Goal: Task Accomplishment & Management: Complete application form

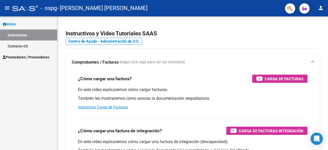
click at [45, 58] on span "Prestadores / Proveedores" at bounding box center [26, 57] width 47 height 6
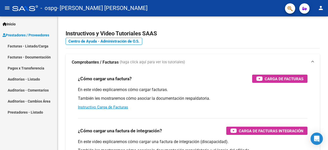
click at [44, 48] on link "Facturas - Listado/Carga" at bounding box center [28, 46] width 57 height 11
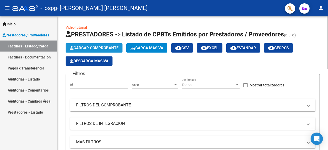
click at [106, 47] on span "Cargar Comprobante" at bounding box center [94, 48] width 49 height 5
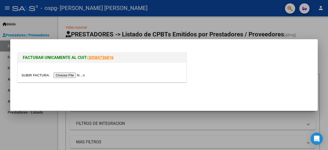
click at [71, 77] on input "file" at bounding box center [54, 75] width 65 height 5
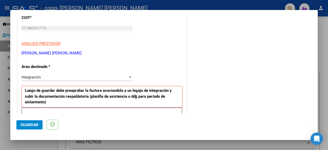
scroll to position [76, 0]
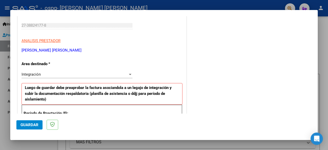
click at [120, 74] on div "Integración" at bounding box center [75, 74] width 106 height 5
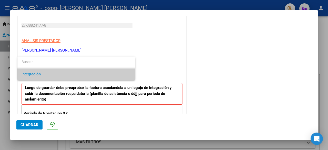
click at [120, 74] on span "Integración" at bounding box center [77, 74] width 110 height 12
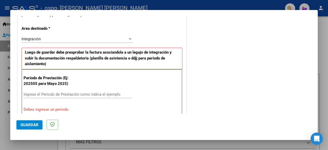
scroll to position [115, 0]
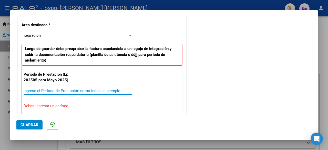
click at [82, 91] on input "Ingrese el Período de Prestación como indica el ejemplo" at bounding box center [78, 90] width 108 height 5
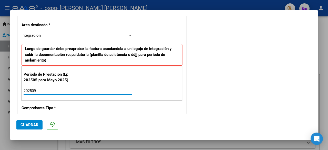
type input "202509"
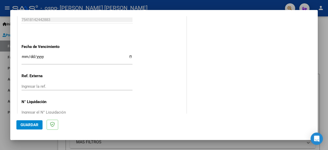
scroll to position [364, 0]
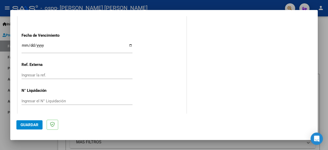
click at [19, 125] on button "Guardar" at bounding box center [29, 124] width 26 height 9
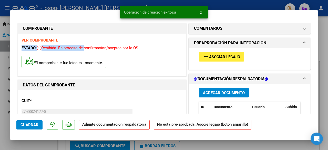
drag, startPoint x: 85, startPoint y: 47, endPoint x: 142, endPoint y: 43, distance: 57.3
click at [142, 43] on div "VER COMPROBANTE ESTADO: Recibida. En proceso de confirmacion/aceptac por la OS.…" at bounding box center [102, 55] width 169 height 42
click at [143, 44] on div "VER COMPROBANTE ESTADO: Recibida. En proceso de confirmacion/aceptac por la OS.…" at bounding box center [102, 55] width 169 height 42
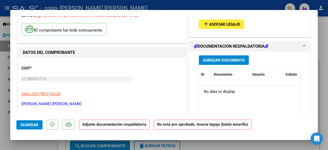
scroll to position [30, 0]
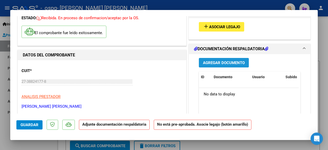
click at [233, 62] on span "Agregar Documento" at bounding box center [224, 63] width 42 height 5
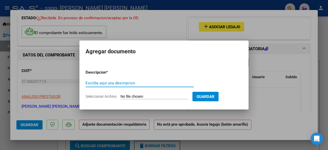
click at [157, 85] on input "Escriba aquí una descripcion" at bounding box center [140, 83] width 108 height 5
type input "Planilla de asistencia"
click at [267, 64] on div at bounding box center [164, 75] width 328 height 150
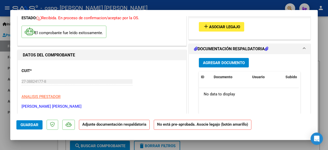
click at [224, 28] on span "Asociar Legajo" at bounding box center [224, 27] width 31 height 5
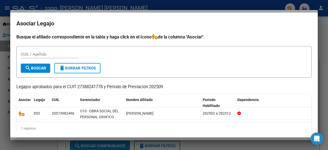
scroll to position [7, 0]
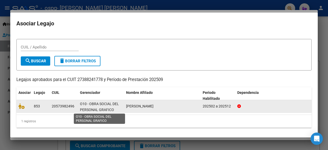
click at [103, 104] on span "O10 - OBRA SOCIAL DEL PERSONAL GRAFICO" at bounding box center [99, 107] width 39 height 10
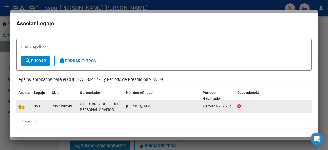
click at [29, 105] on div at bounding box center [23, 106] width 11 height 6
click at [22, 106] on icon at bounding box center [21, 106] width 6 height 6
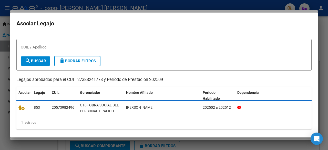
scroll to position [0, 0]
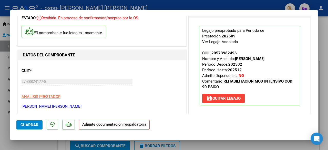
drag, startPoint x: 215, startPoint y: 31, endPoint x: 275, endPoint y: 56, distance: 65.0
click at [275, 56] on p "Legajo preaprobado para Período de Prestación: 202509 Ver Legajo Asociado CUIL:…" at bounding box center [250, 65] width 102 height 79
click at [275, 58] on p "Legajo preaprobado para Período de Prestación: 202509 Ver Legajo Asociado CUIL:…" at bounding box center [250, 65] width 102 height 79
click at [275, 62] on p "Legajo preaprobado para Período de Prestación: 202509 Ver Legajo Asociado CUIL:…" at bounding box center [250, 65] width 102 height 79
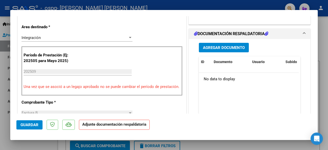
scroll to position [113, 0]
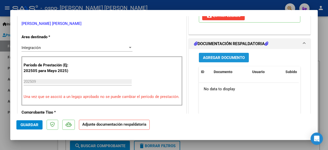
click at [233, 57] on span "Agregar Documento" at bounding box center [224, 57] width 42 height 5
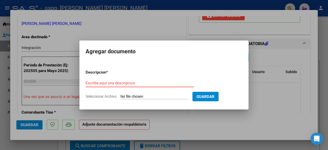
click at [128, 93] on form "Descripcion * Escriba aquí una descripcion Seleccionar Archivo Guardar" at bounding box center [164, 84] width 157 height 37
click at [130, 97] on input "Seleccionar Archivo" at bounding box center [155, 96] width 68 height 5
type input "C:\fakepath\Felipe Ledesma- Sep C.pdf"
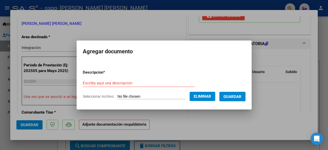
click at [139, 81] on div "Escriba aquí una descripcion" at bounding box center [139, 83] width 112 height 8
click at [113, 86] on div "Escriba aquí una descripcion" at bounding box center [139, 83] width 112 height 8
type input "Planilla de asistencia"
click at [230, 96] on span "Guardar" at bounding box center [233, 96] width 18 height 5
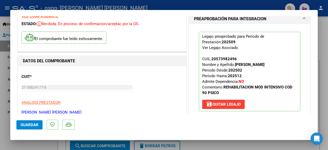
scroll to position [23, 0]
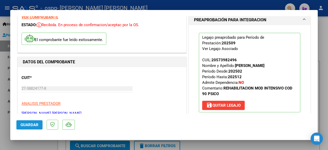
click at [26, 124] on span "Guardar" at bounding box center [30, 125] width 18 height 5
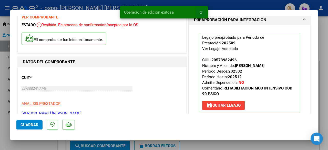
click at [203, 12] on button "x" at bounding box center [201, 12] width 10 height 9
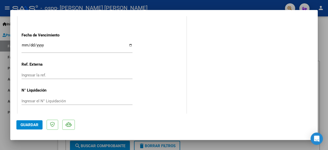
scroll to position [0, 0]
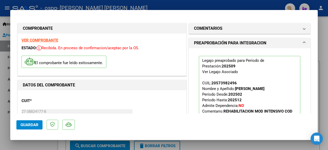
click at [326, 56] on div at bounding box center [164, 75] width 328 height 150
type input "$ 0,00"
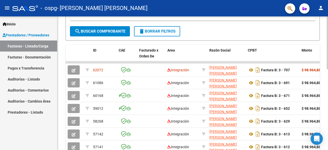
scroll to position [129, 0]
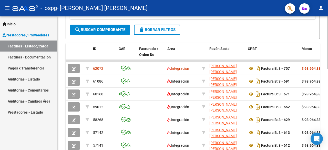
click at [328, 101] on div at bounding box center [327, 94] width 1 height 53
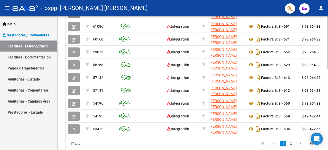
scroll to position [204, 0]
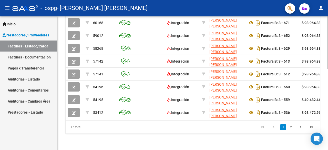
click at [328, 121] on div at bounding box center [327, 123] width 1 height 53
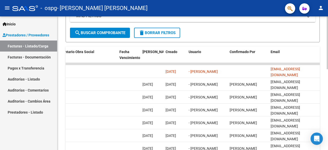
scroll to position [125, 0]
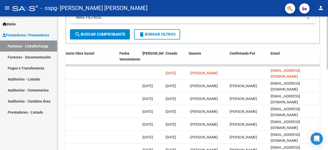
click at [328, 90] on div at bounding box center [327, 93] width 1 height 53
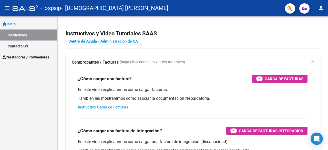
click at [31, 55] on span "Prestadores / Proveedores" at bounding box center [26, 57] width 47 height 6
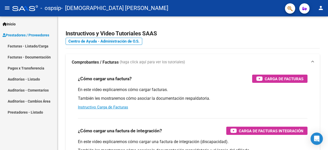
click at [36, 45] on link "Facturas - Listado/Carga" at bounding box center [28, 46] width 57 height 11
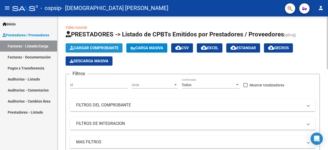
click at [103, 46] on span "Cargar Comprobante" at bounding box center [94, 48] width 49 height 5
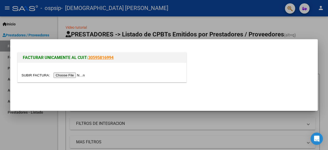
click at [64, 74] on input "file" at bounding box center [54, 75] width 65 height 5
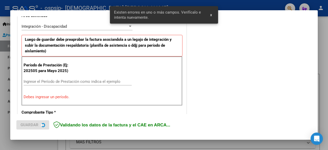
scroll to position [125, 0]
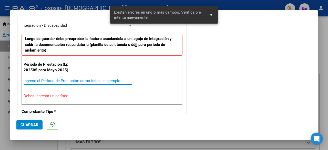
click at [108, 79] on input "Ingrese el Período de Prestación como indica el ejemplo" at bounding box center [78, 80] width 108 height 5
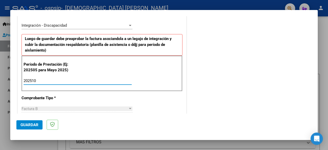
click at [105, 81] on input "202510" at bounding box center [78, 80] width 108 height 5
type input "202509"
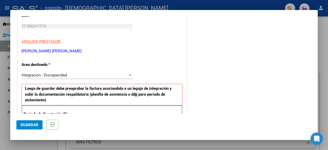
scroll to position [72, 0]
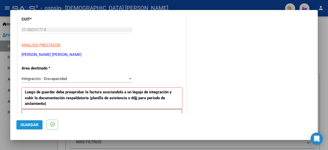
click at [33, 126] on span "Guardar" at bounding box center [30, 125] width 18 height 5
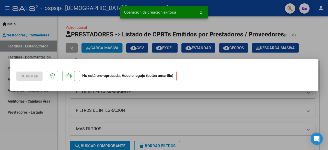
scroll to position [0, 0]
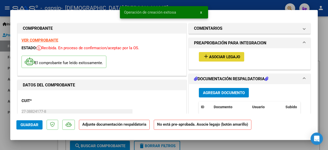
click at [227, 52] on button "add Asociar Legajo" at bounding box center [221, 56] width 45 height 9
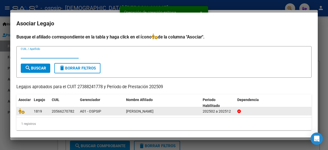
click at [27, 112] on div at bounding box center [23, 111] width 11 height 6
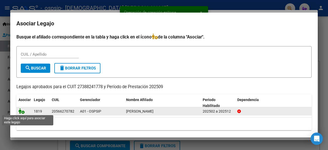
click at [22, 112] on icon at bounding box center [21, 111] width 6 height 6
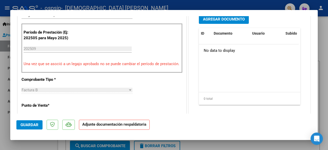
scroll to position [147, 0]
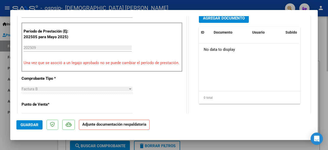
drag, startPoint x: 318, startPoint y: 62, endPoint x: 319, endPoint y: 49, distance: 12.6
click at [319, 49] on div at bounding box center [164, 75] width 328 height 150
type input "$ 0,00"
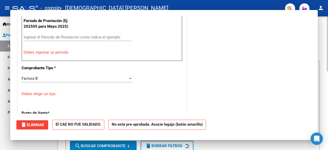
scroll to position [136, 0]
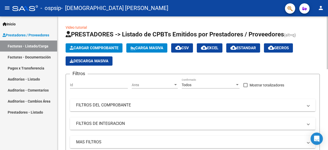
click at [106, 48] on span "Cargar Comprobante" at bounding box center [94, 48] width 49 height 5
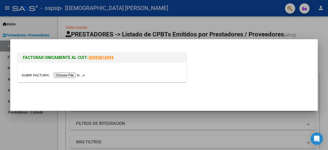
click at [297, 33] on div at bounding box center [164, 75] width 328 height 150
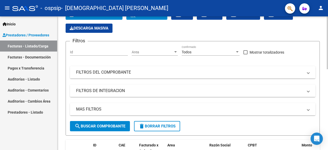
scroll to position [0, 0]
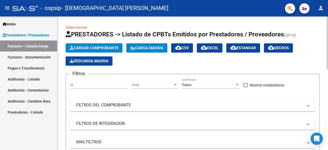
click at [328, 36] on div at bounding box center [327, 42] width 1 height 53
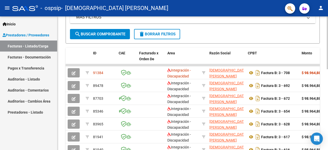
scroll to position [119, 0]
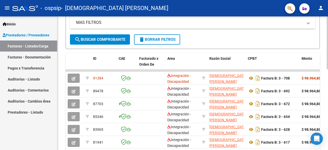
click at [328, 99] on div at bounding box center [327, 91] width 1 height 53
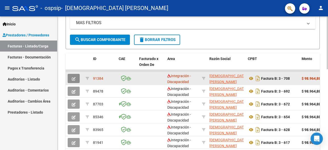
click at [74, 77] on icon "button" at bounding box center [74, 79] width 4 height 4
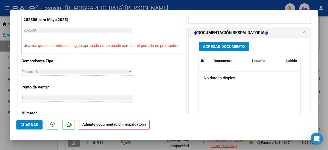
scroll to position [149, 0]
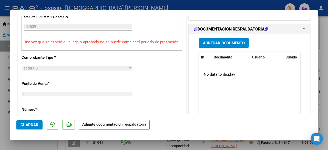
click at [229, 39] on button "Agregar Documento" at bounding box center [224, 42] width 50 height 9
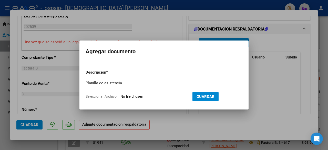
type input "Planilla de asistencia"
click at [161, 98] on input "Seleccionar Archivo" at bounding box center [155, 96] width 68 height 5
type input "C:\fakepath\[PERSON_NAME]- Sept Cami.pdf"
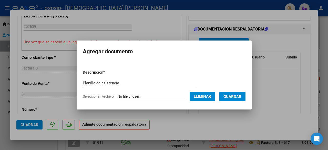
click at [236, 99] on button "Guardar" at bounding box center [233, 96] width 26 height 9
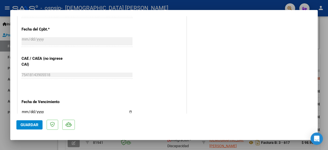
scroll to position [274, 0]
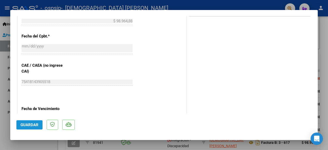
click at [29, 127] on span "Guardar" at bounding box center [30, 125] width 18 height 5
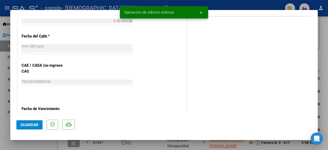
click at [202, 12] on span "x" at bounding box center [201, 12] width 2 height 5
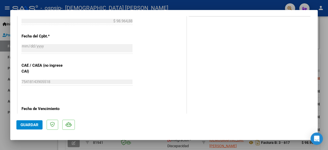
click at [24, 139] on mat-dialog-container "COMPROBANTE VER COMPROBANTE ESTADO: Recibida. En proceso de confirmacion/acepta…" at bounding box center [164, 75] width 308 height 130
click at [4, 118] on div at bounding box center [164, 75] width 328 height 150
type input "$ 0,00"
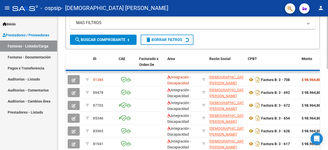
scroll to position [119, 0]
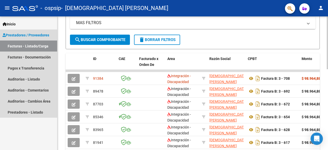
click at [33, 45] on link "Facturas - Listado/Carga" at bounding box center [28, 46] width 57 height 11
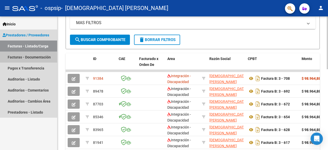
click at [46, 53] on link "Facturas - Documentación" at bounding box center [28, 57] width 57 height 11
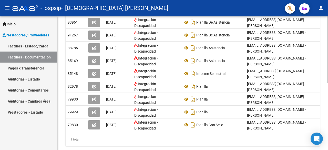
click at [46, 44] on link "Facturas - Listado/Carga" at bounding box center [28, 46] width 57 height 11
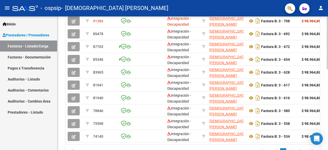
scroll to position [204, 0]
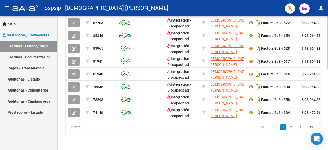
click at [327, 134] on div at bounding box center [327, 123] width 1 height 53
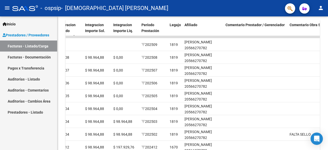
scroll to position [155, 0]
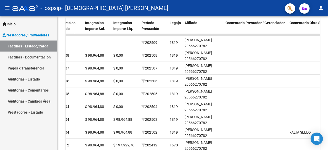
click at [328, 87] on div at bounding box center [327, 105] width 1 height 53
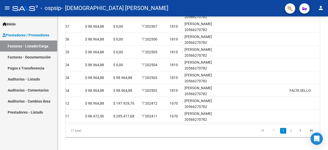
scroll to position [204, 0]
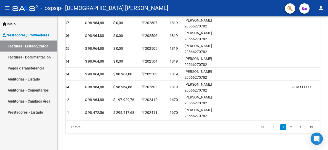
click at [328, 102] on div at bounding box center [327, 123] width 1 height 53
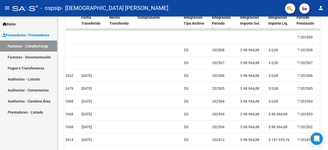
scroll to position [171, 0]
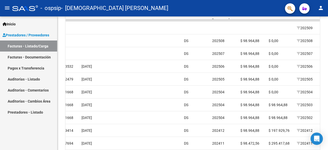
click at [328, 101] on div at bounding box center [327, 111] width 1 height 53
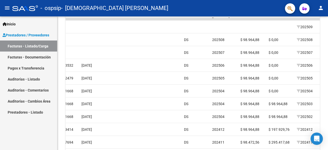
scroll to position [204, 0]
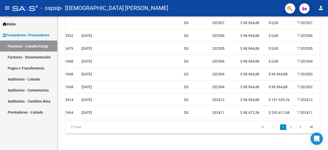
click at [327, 114] on div at bounding box center [327, 123] width 1 height 53
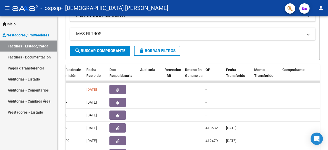
scroll to position [106, 0]
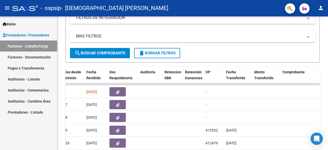
click at [328, 79] on div at bounding box center [327, 85] width 1 height 53
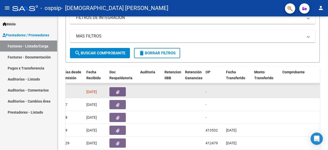
click at [98, 94] on datatable-body-cell "[DATE]" at bounding box center [95, 91] width 23 height 13
click at [122, 95] on button "button" at bounding box center [118, 91] width 16 height 9
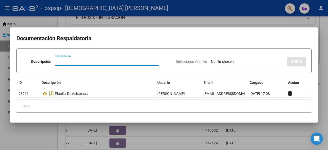
click at [328, 63] on div at bounding box center [164, 75] width 328 height 150
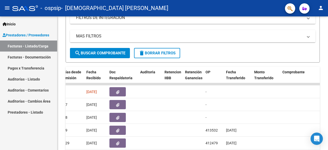
click at [51, 38] on link "Prestadores / Proveedores" at bounding box center [28, 34] width 57 height 11
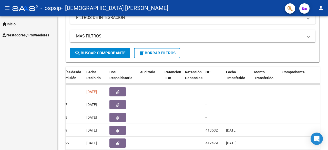
click at [34, 37] on span "Prestadores / Proveedores" at bounding box center [26, 35] width 47 height 6
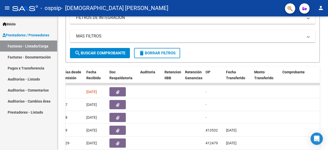
click at [35, 56] on link "Facturas - Documentación" at bounding box center [28, 57] width 57 height 11
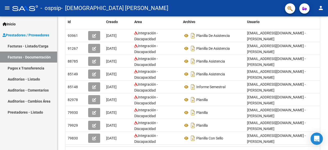
click at [30, 49] on link "Facturas - Listado/Carga" at bounding box center [28, 46] width 57 height 11
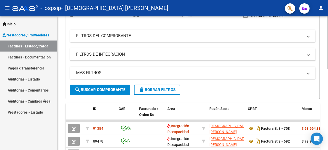
scroll to position [106, 0]
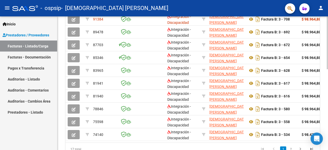
click at [328, 100] on div at bounding box center [327, 114] width 1 height 53
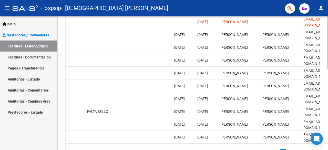
scroll to position [0, 827]
